Goal: Obtain resource: Obtain resource

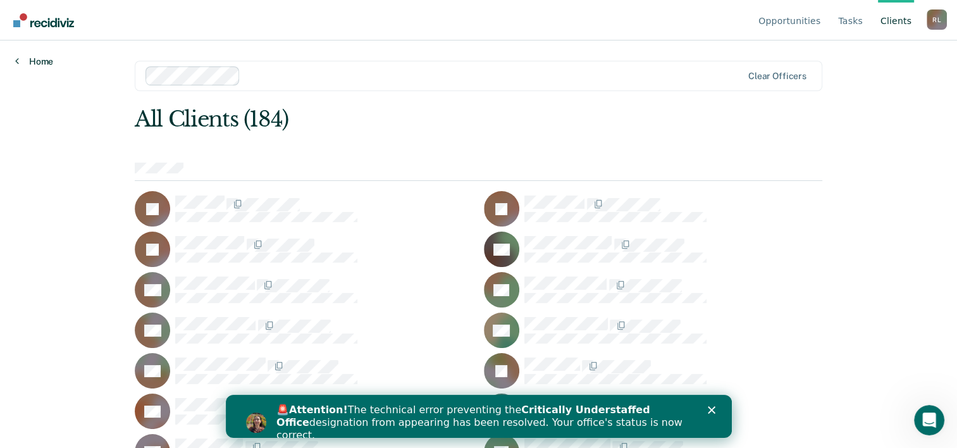
click at [31, 58] on link "Home" at bounding box center [34, 61] width 38 height 11
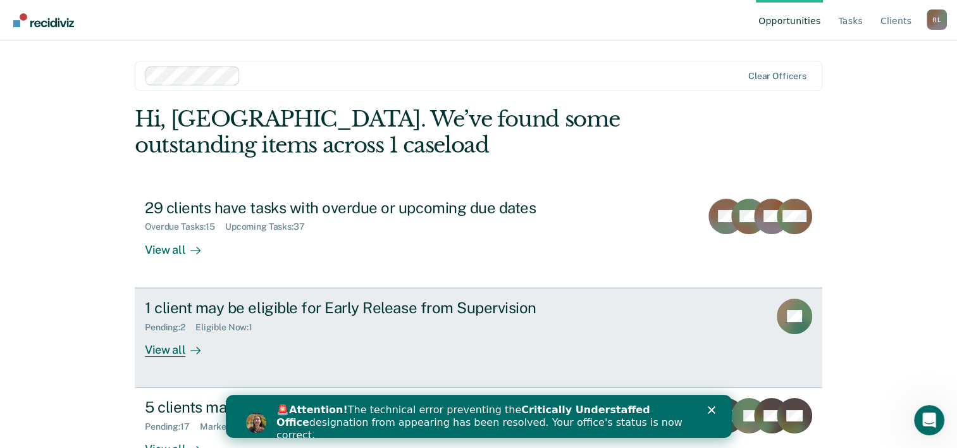
scroll to position [39, 0]
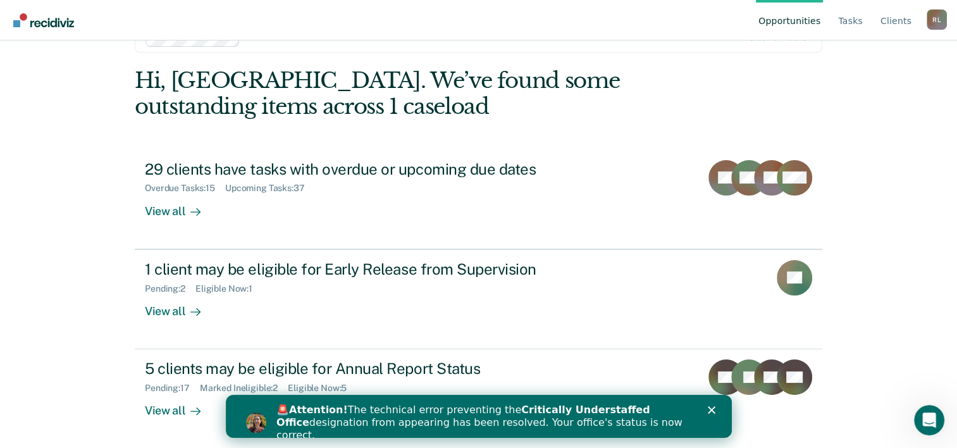
click at [709, 407] on polygon "Close" at bounding box center [711, 410] width 8 height 8
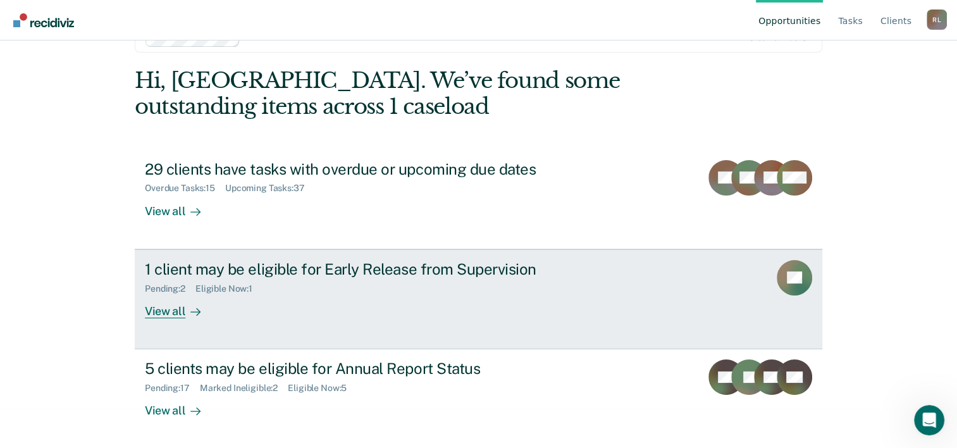
click at [165, 309] on div "View all" at bounding box center [180, 305] width 71 height 25
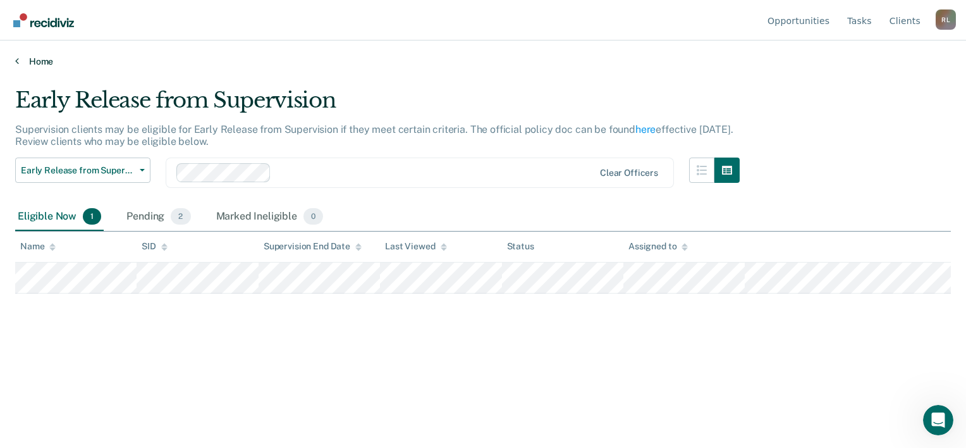
click at [18, 60] on link "Home" at bounding box center [483, 61] width 936 height 11
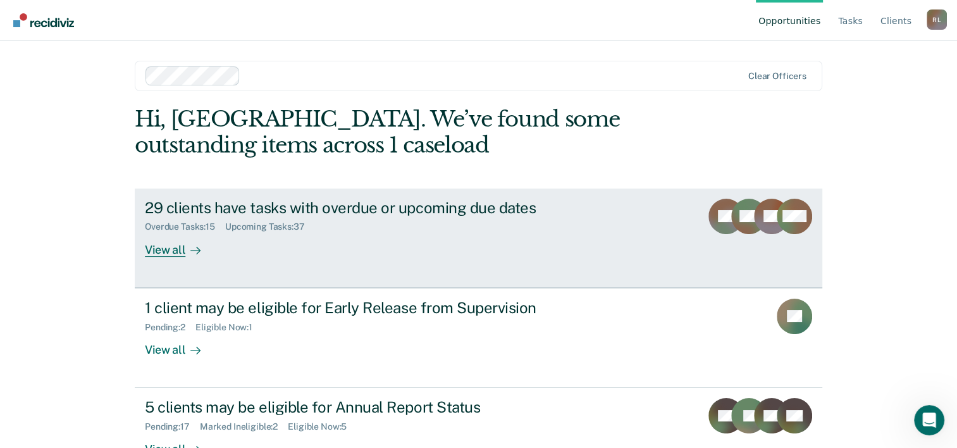
scroll to position [39, 0]
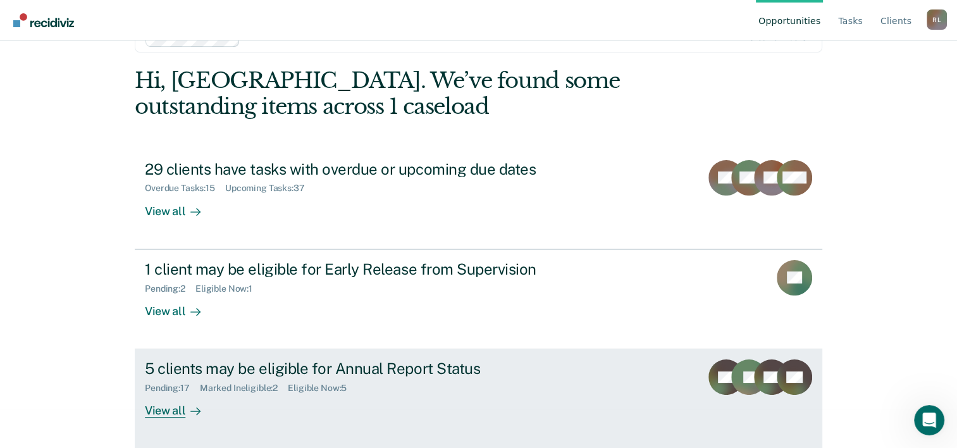
click at [169, 412] on div "View all" at bounding box center [180, 405] width 71 height 25
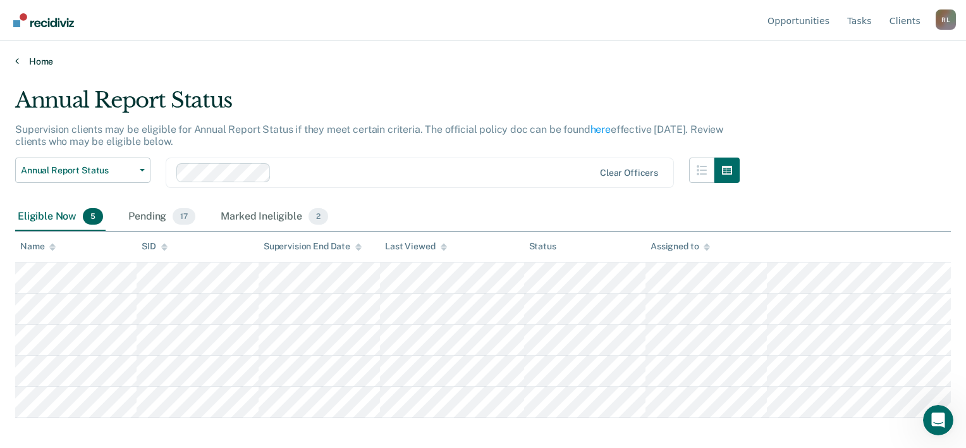
click at [38, 58] on link "Home" at bounding box center [483, 61] width 936 height 11
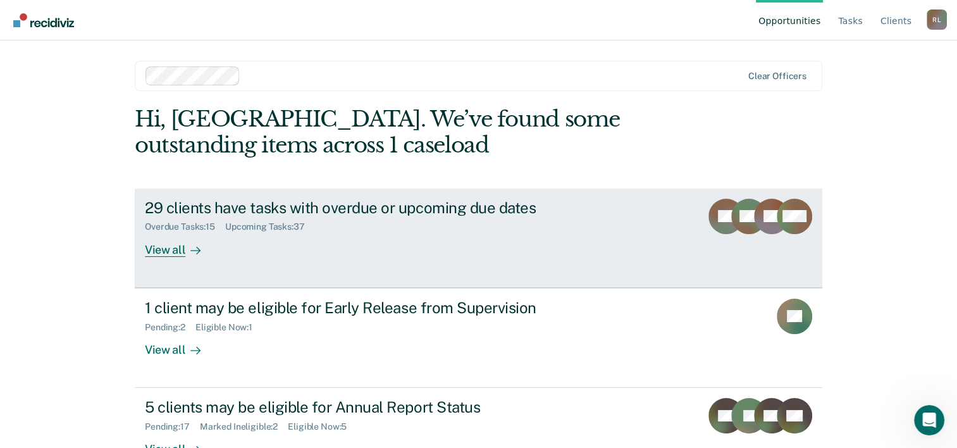
scroll to position [39, 0]
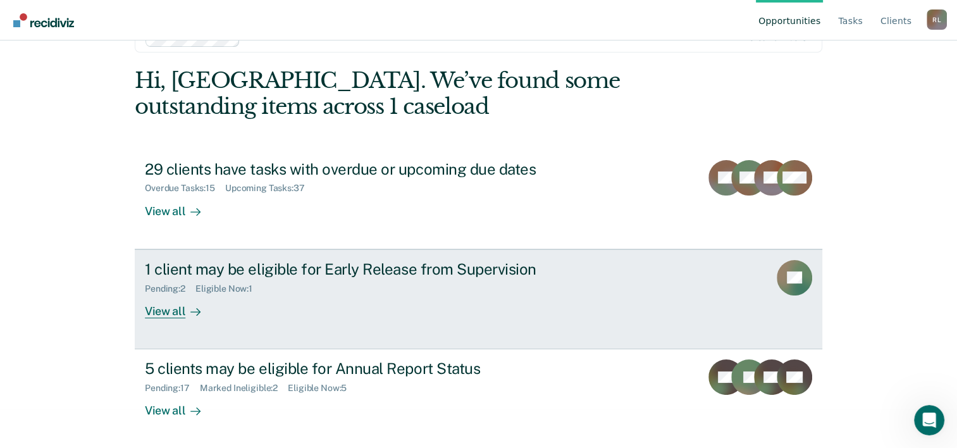
click at [180, 314] on div "View all" at bounding box center [180, 305] width 71 height 25
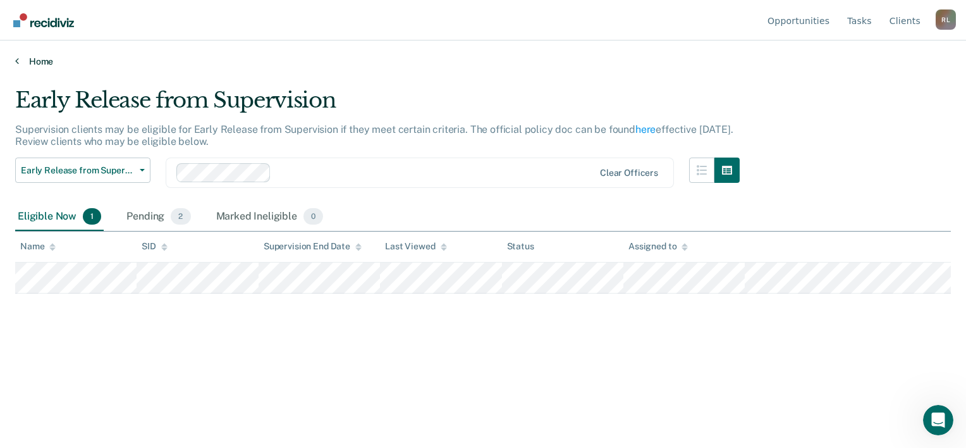
click at [41, 56] on link "Home" at bounding box center [483, 61] width 936 height 11
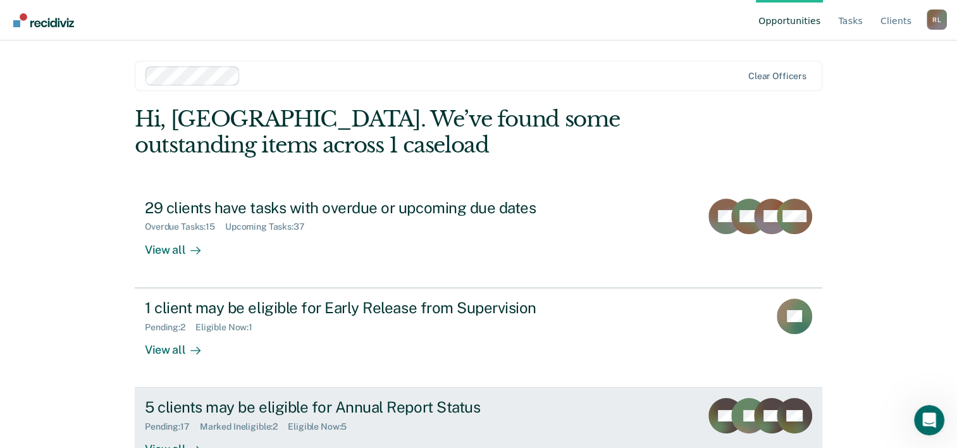
scroll to position [39, 0]
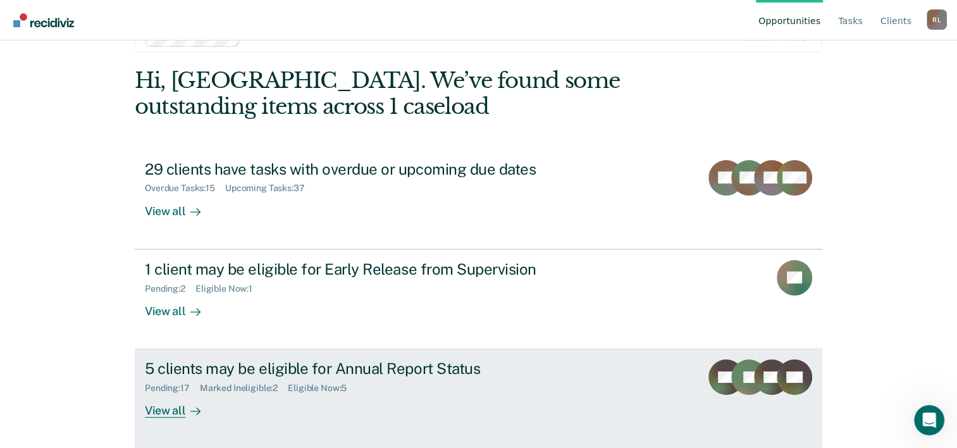
click at [175, 402] on div "View all" at bounding box center [180, 405] width 71 height 25
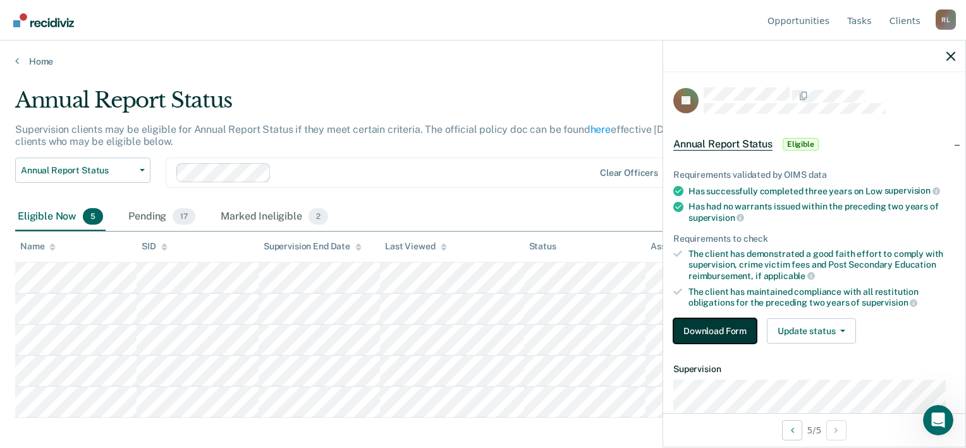
click at [720, 318] on button "Download Form" at bounding box center [714, 330] width 83 height 25
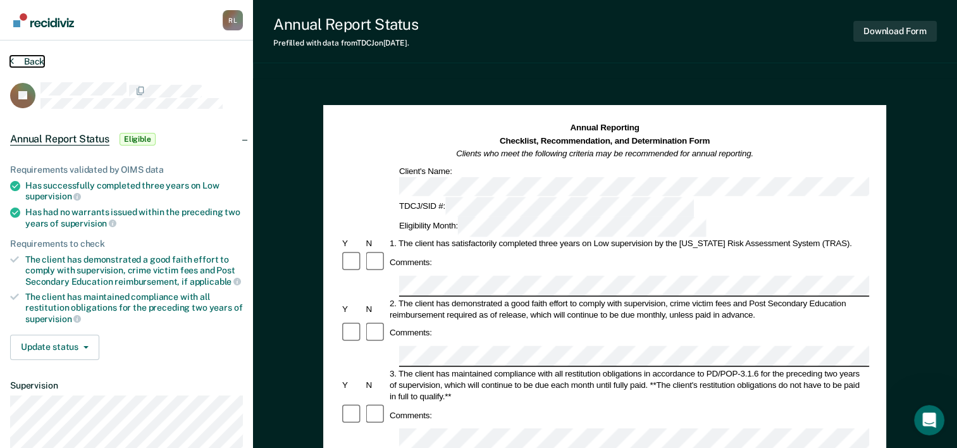
click at [29, 63] on button "Back" at bounding box center [27, 61] width 34 height 11
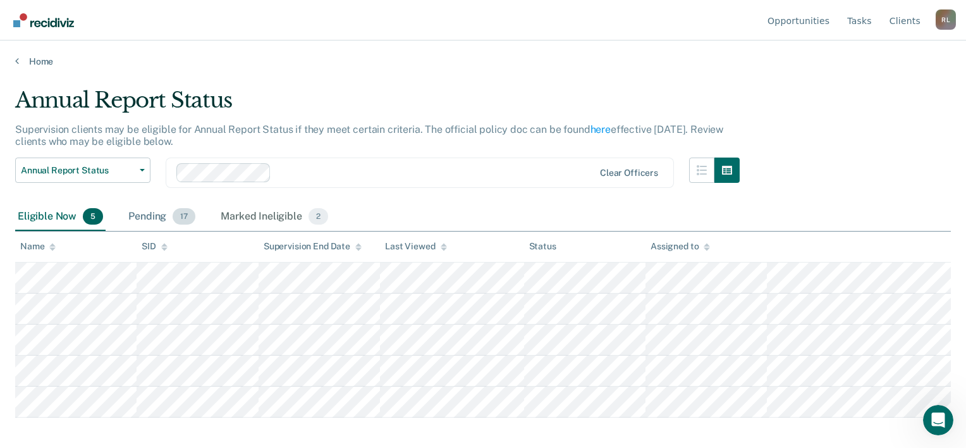
click at [159, 218] on div "Pending 17" at bounding box center [162, 217] width 72 height 28
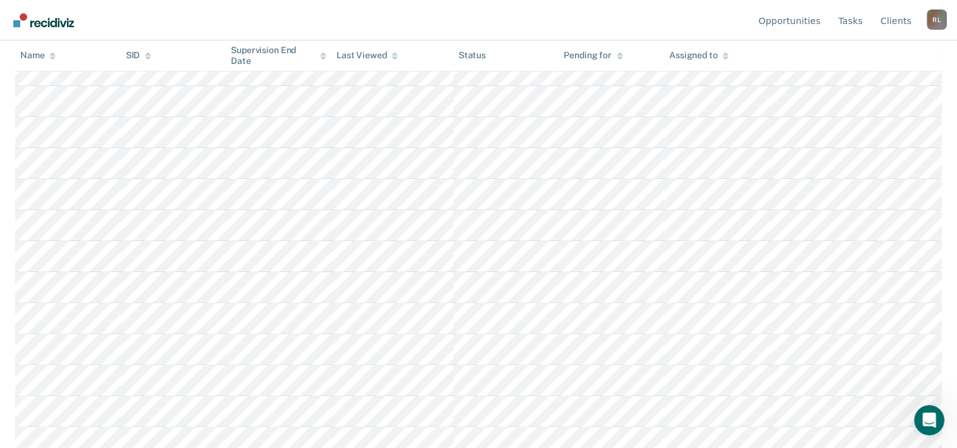
scroll to position [340, 0]
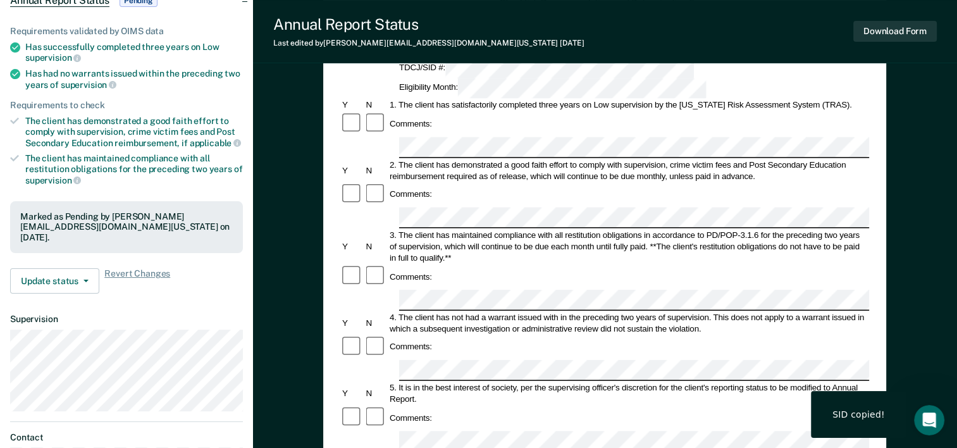
scroll to position [139, 0]
click at [888, 233] on div "Annual Reporting Checklist, Recommendation, and Determination Form Clients who …" at bounding box center [605, 368] width 704 height 859
click at [859, 334] on div "Comments:" at bounding box center [604, 346] width 529 height 24
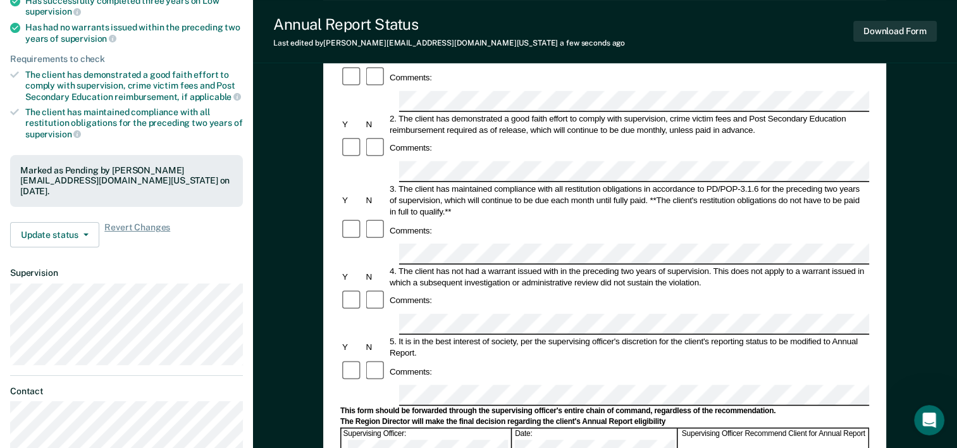
scroll to position [188, 0]
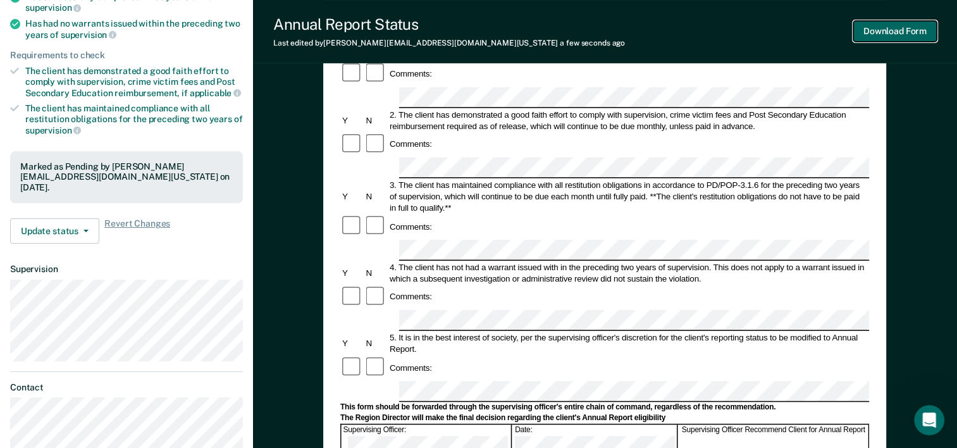
click at [899, 30] on button "Download Form" at bounding box center [894, 31] width 83 height 21
